Goal: Task Accomplishment & Management: Manage account settings

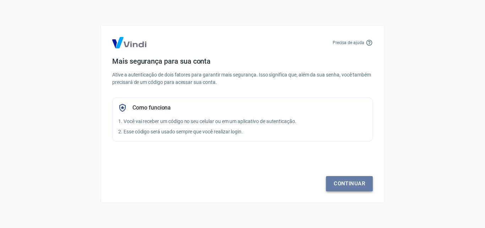
click at [362, 181] on link "Continuar" at bounding box center [349, 183] width 47 height 15
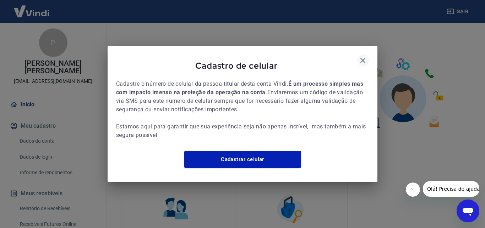
click at [363, 56] on icon "button" at bounding box center [363, 60] width 9 height 9
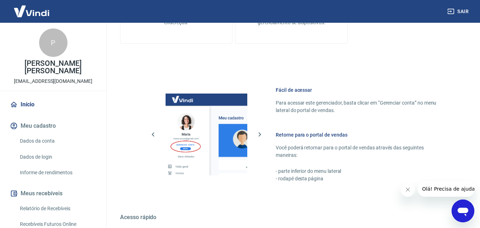
scroll to position [355, 0]
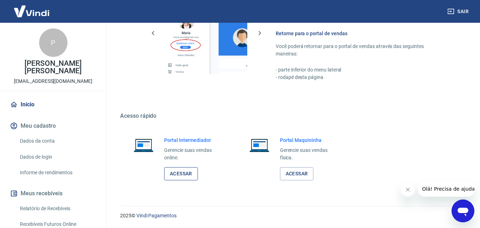
click at [183, 173] on link "Acessar" at bounding box center [181, 173] width 34 height 13
